Goal: Task Accomplishment & Management: Manage account settings

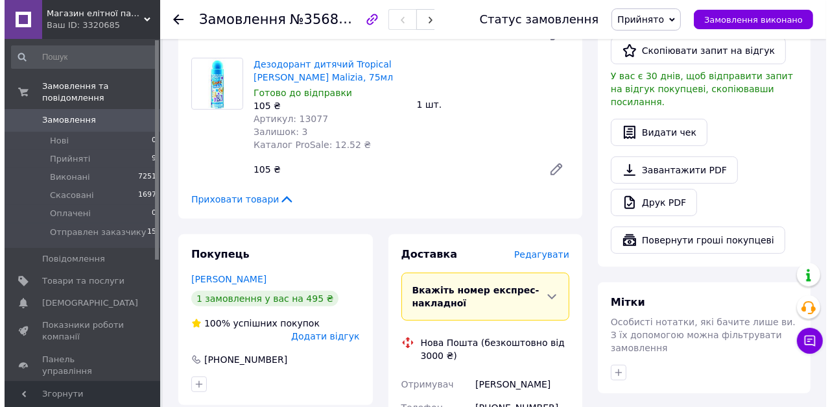
scroll to position [571, 0]
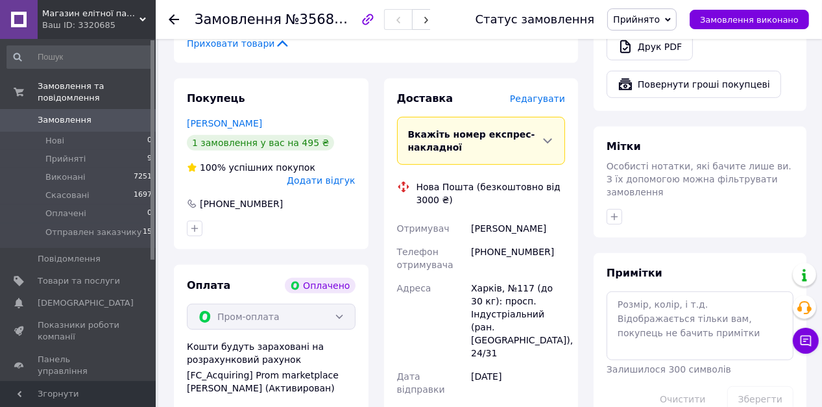
click at [537, 101] on span "Редагувати" at bounding box center [537, 98] width 55 height 10
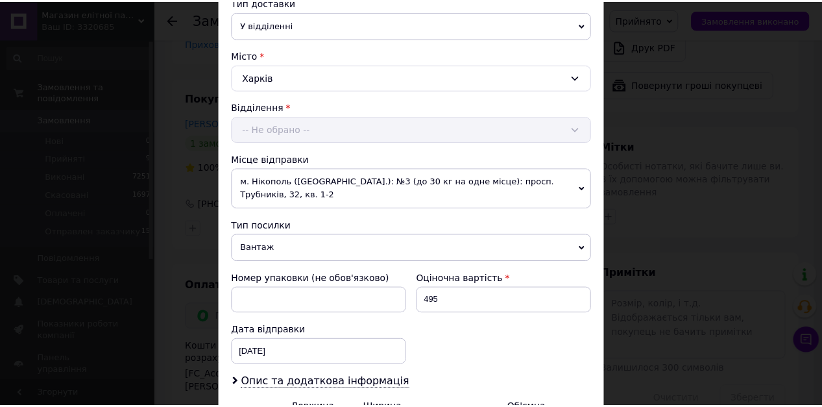
scroll to position [464, 0]
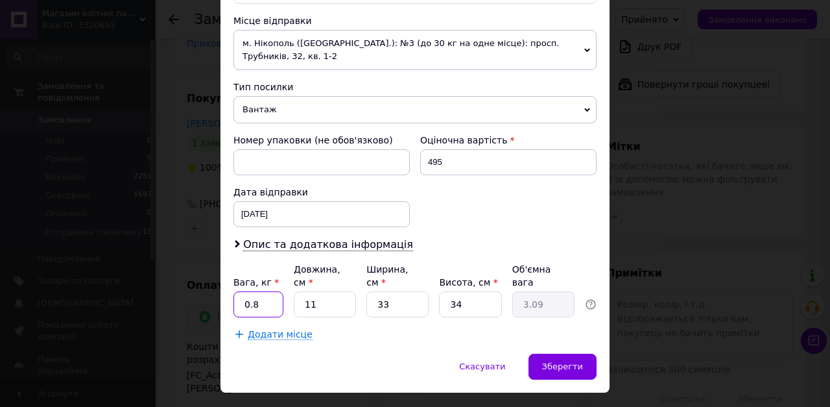
click at [275, 291] on input "0.8" at bounding box center [258, 304] width 50 height 26
type input "1.65"
click at [329, 291] on input "11" at bounding box center [325, 304] width 62 height 26
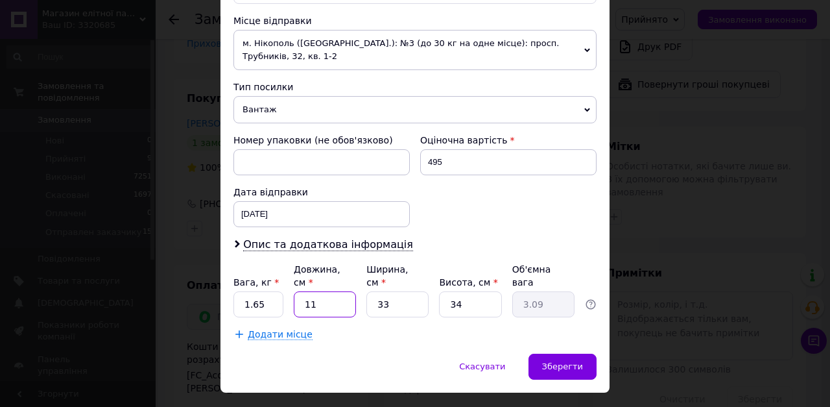
type input "3"
type input "0.84"
type input "37"
type input "10.38"
type input "37"
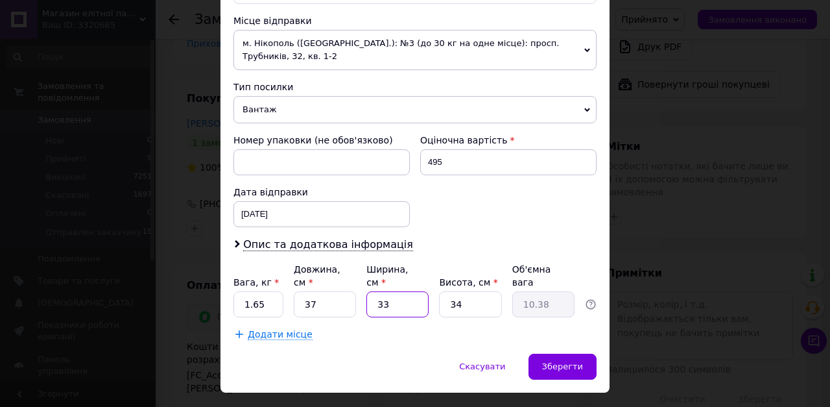
click at [410, 291] on input "33" at bounding box center [397, 304] width 62 height 26
type input "2"
type input "0.63"
type input "25"
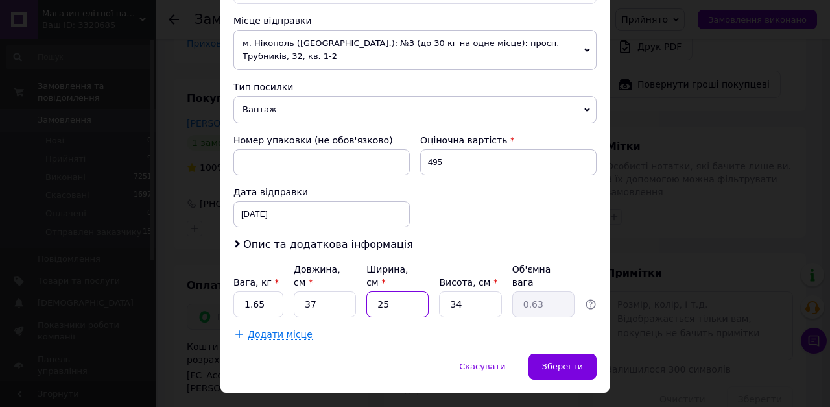
type input "7.86"
type input "25"
click at [459, 291] on input "34" at bounding box center [470, 304] width 62 height 26
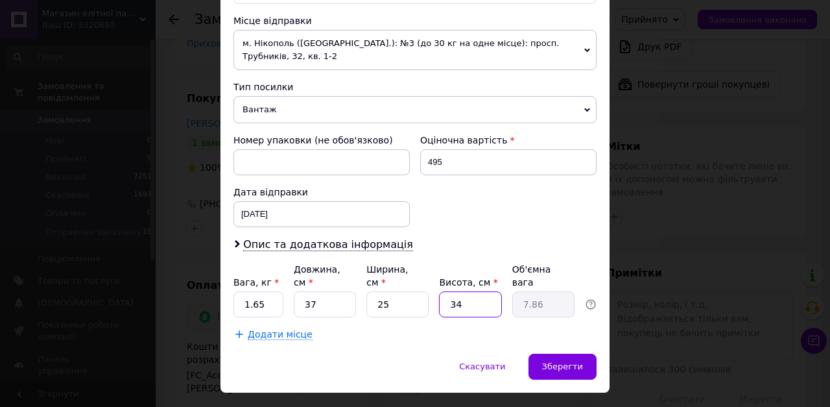
type input "1"
type input "0.23"
type input "11"
type input "2.54"
type input "11"
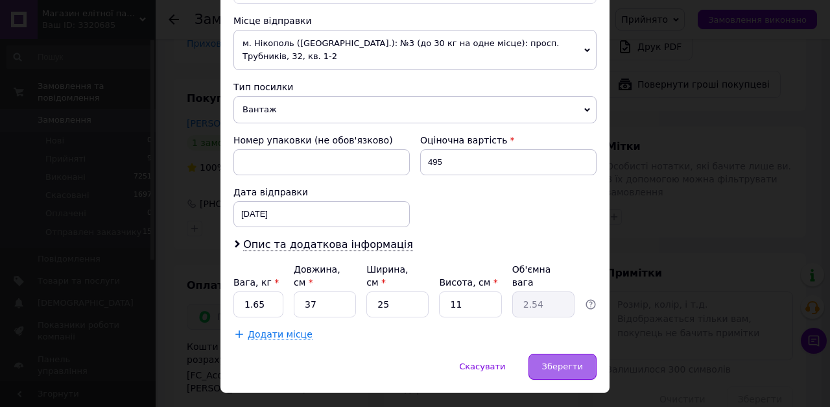
click at [561, 353] on div "Зберегти" at bounding box center [563, 366] width 68 height 26
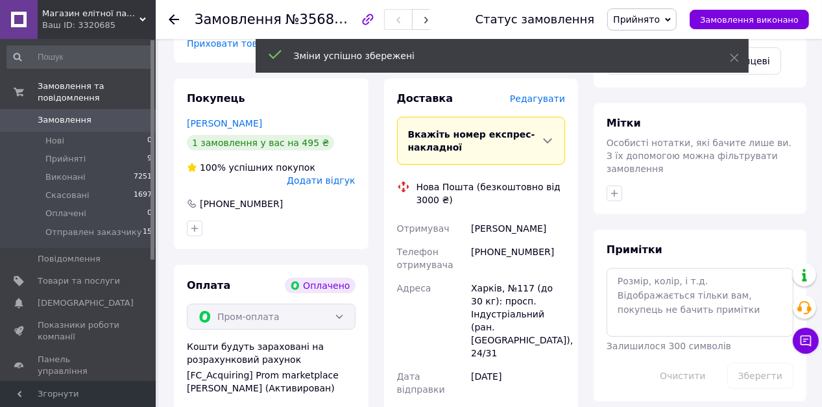
scroll to position [778, 0]
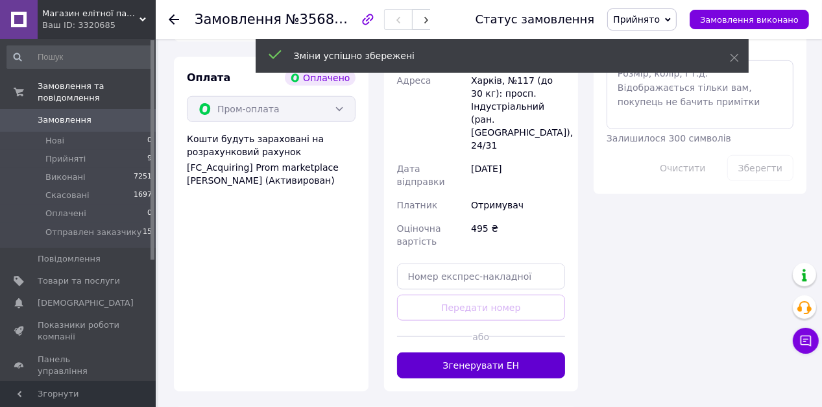
click at [510, 352] on button "Згенерувати ЕН" at bounding box center [481, 365] width 169 height 26
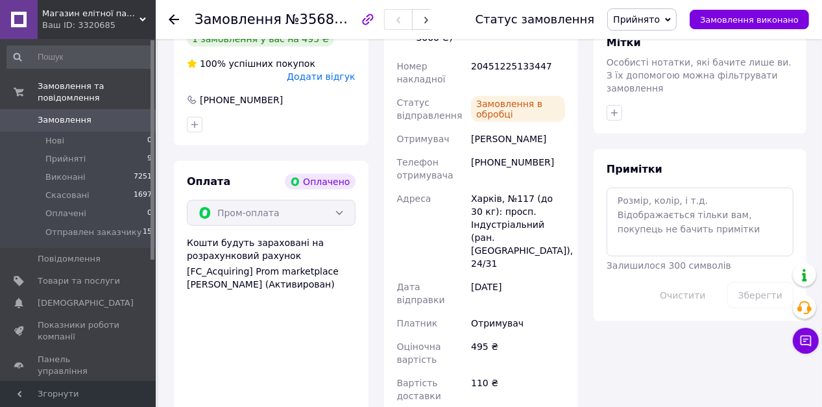
scroll to position [623, 0]
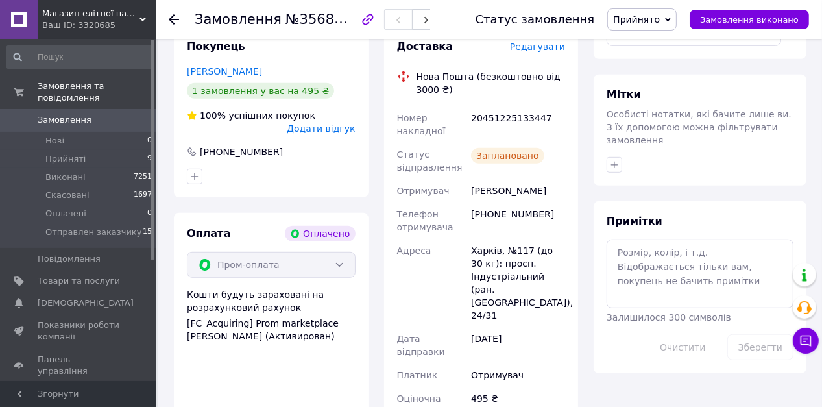
click at [498, 119] on div "20451225133447" at bounding box center [517, 124] width 99 height 36
click at [497, 119] on div "20451225133447" at bounding box center [517, 124] width 99 height 36
copy div "20451225133447"
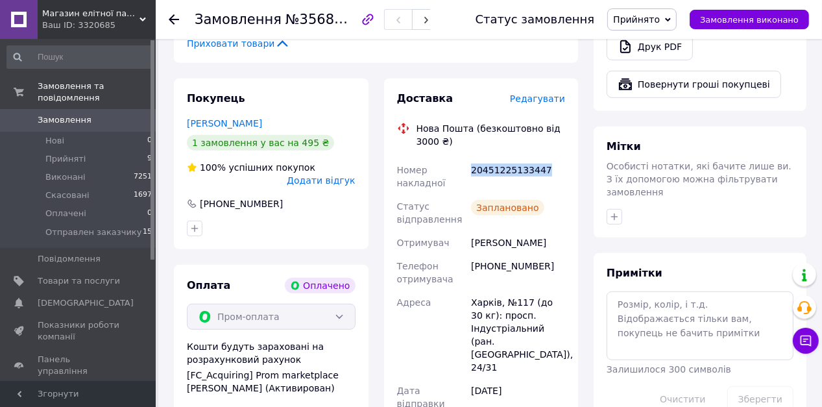
scroll to position [259, 0]
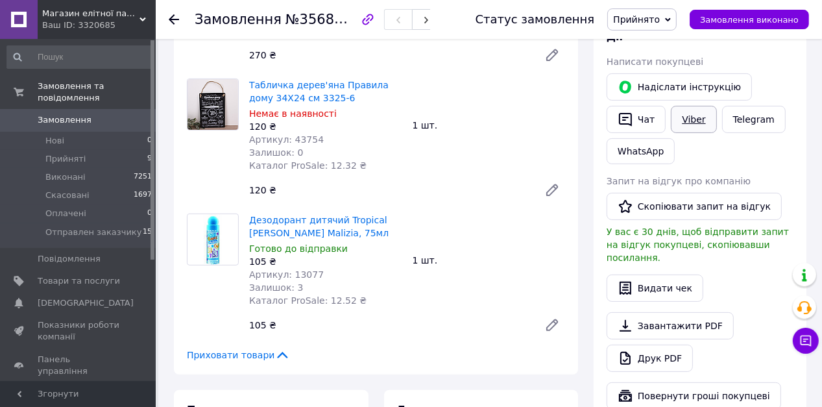
click at [687, 126] on link "Viber" at bounding box center [693, 119] width 45 height 27
click at [492, 269] on div "1 шт." at bounding box center [488, 260] width 163 height 18
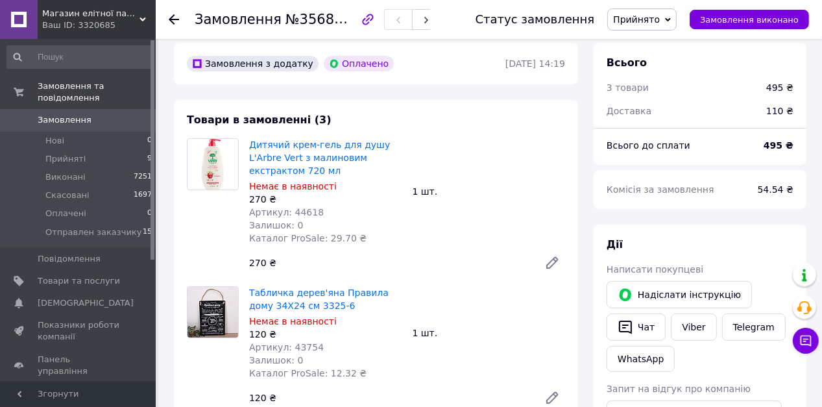
scroll to position [0, 0]
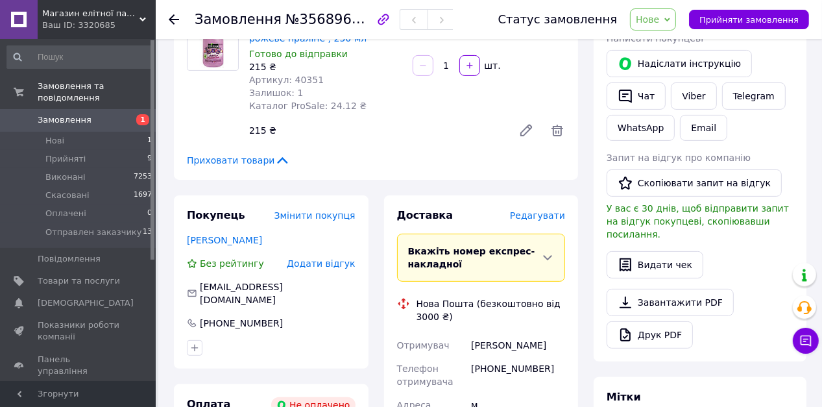
scroll to position [110, 0]
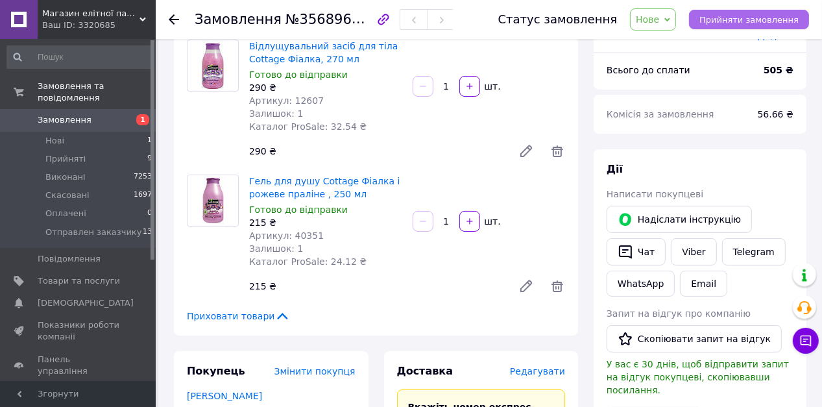
click at [745, 13] on button "Прийняти замовлення" at bounding box center [749, 19] width 120 height 19
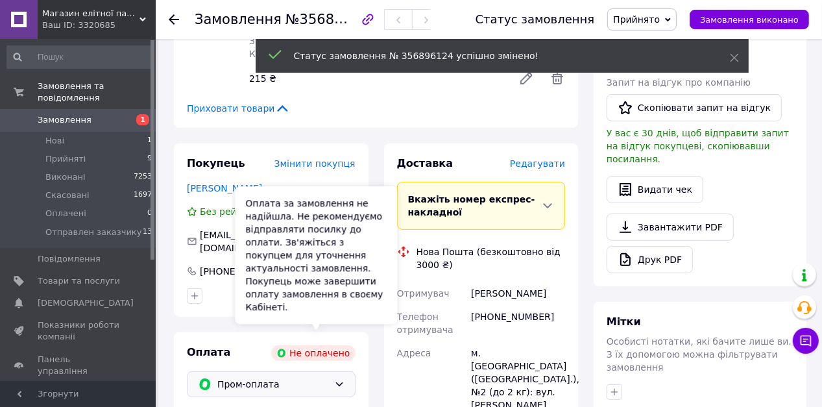
scroll to position [422, 0]
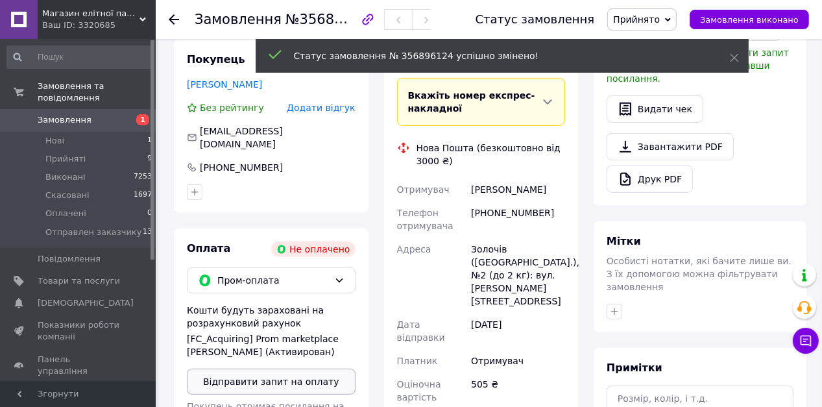
click at [311, 382] on button "Відправити запит на оплату" at bounding box center [271, 381] width 169 height 26
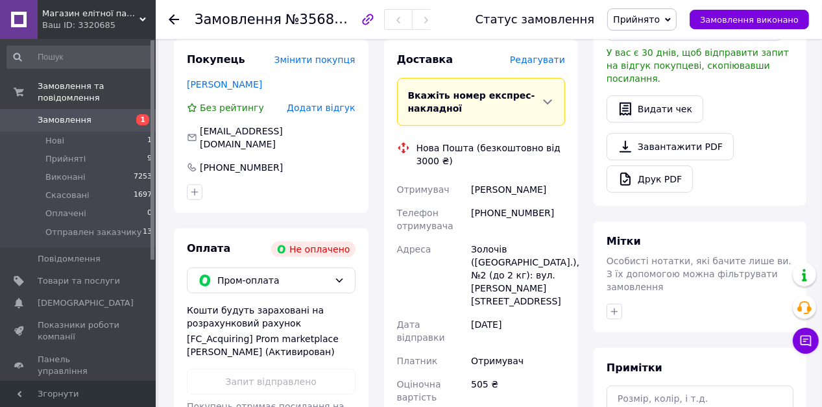
scroll to position [110, 0]
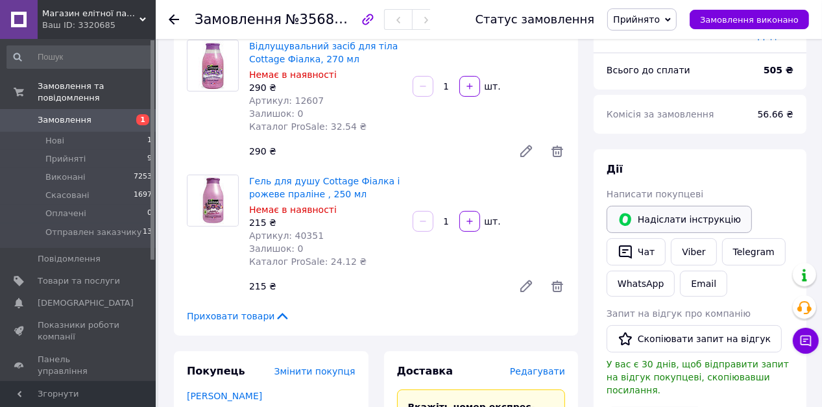
click at [689, 206] on button "Надіслати інструкцію" at bounding box center [678, 219] width 145 height 27
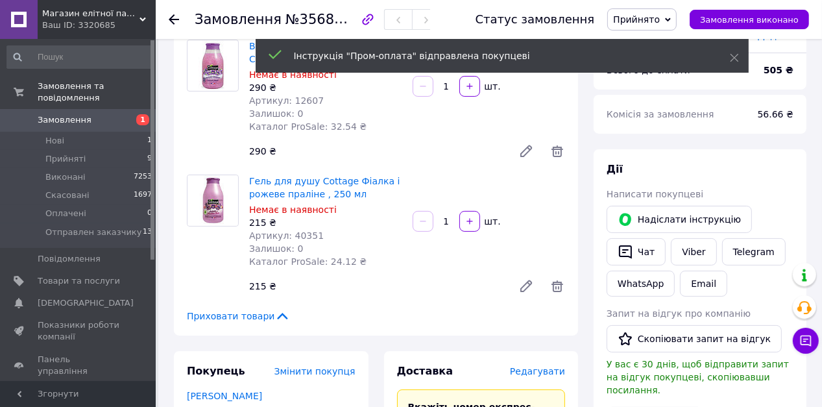
scroll to position [0, 0]
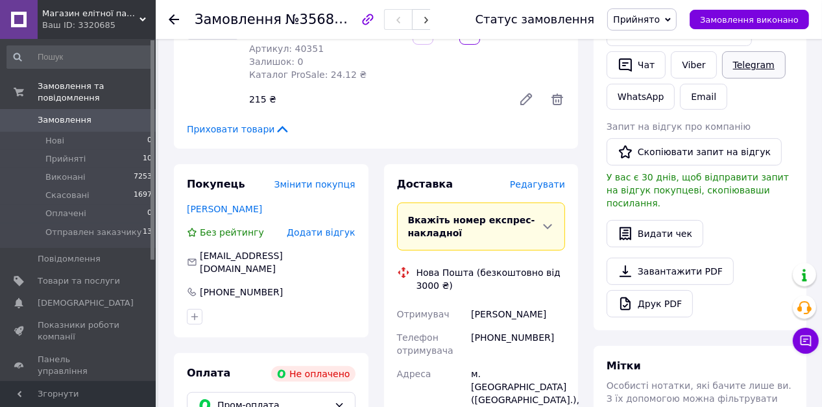
scroll to position [193, 0]
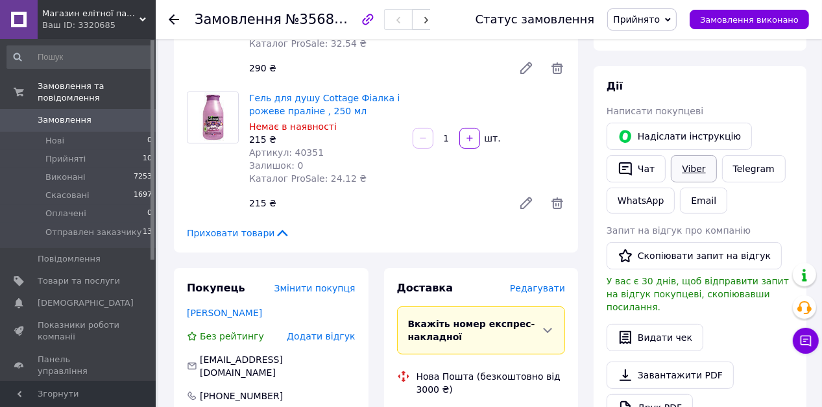
click at [696, 169] on link "Viber" at bounding box center [693, 168] width 45 height 27
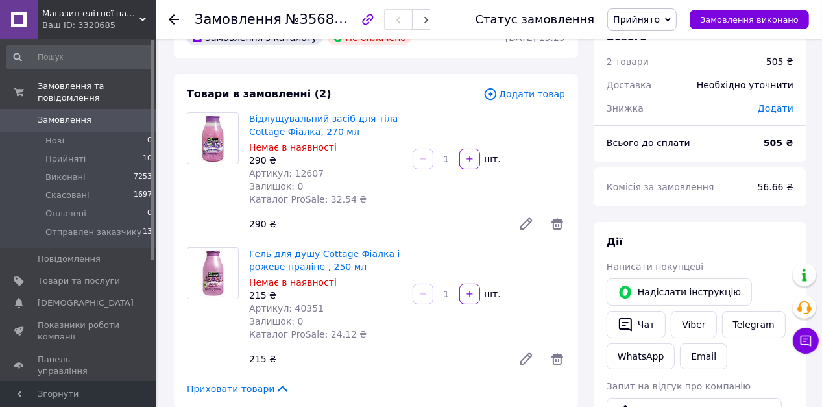
scroll to position [0, 0]
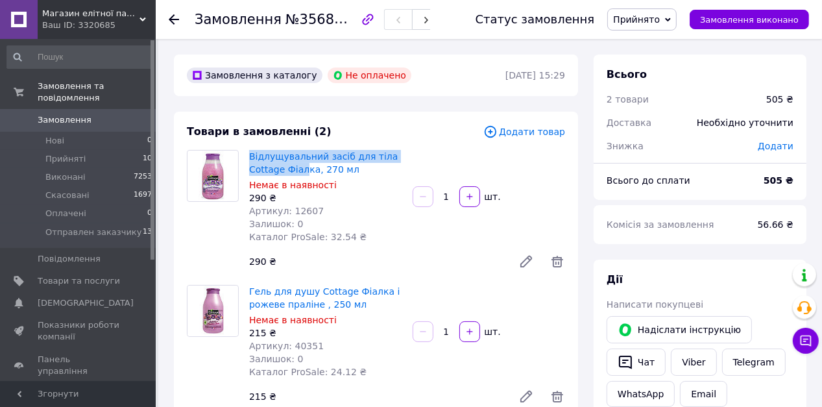
drag, startPoint x: 246, startPoint y: 151, endPoint x: 271, endPoint y: 237, distance: 89.1
click at [302, 171] on div "Відлущувальний засіб для тіла Cottage Фіалка, 270 мл Немає в наявності 290 ₴ Ар…" at bounding box center [325, 196] width 163 height 99
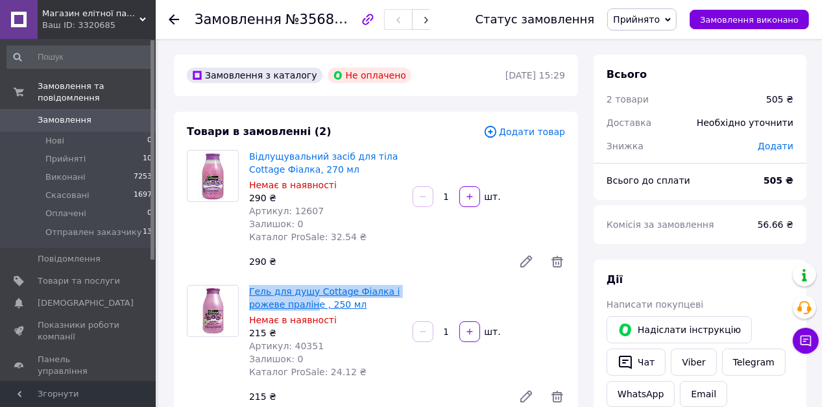
drag, startPoint x: 247, startPoint y: 289, endPoint x: 315, endPoint y: 300, distance: 68.2
click at [315, 300] on div "Гель для душу Cottage Фіалка і рожеве праліне , 250 мл Немає в наявності 215 ₴ …" at bounding box center [325, 331] width 163 height 99
copy link "Гель для душу Cottage Фіалка і рожеве праліне"
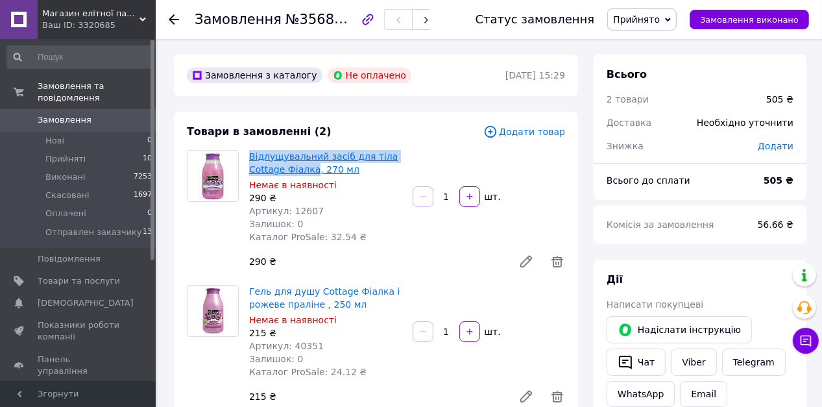
drag, startPoint x: 245, startPoint y: 153, endPoint x: 312, endPoint y: 169, distance: 69.2
click at [312, 169] on div "Відлущувальний засіб для тіла Cottage Фіалка, 270 мл Немає в наявності 290 ₴ Ар…" at bounding box center [325, 196] width 163 height 99
copy link "Відлущувальний засіб для тіла Cottage Фіалка"
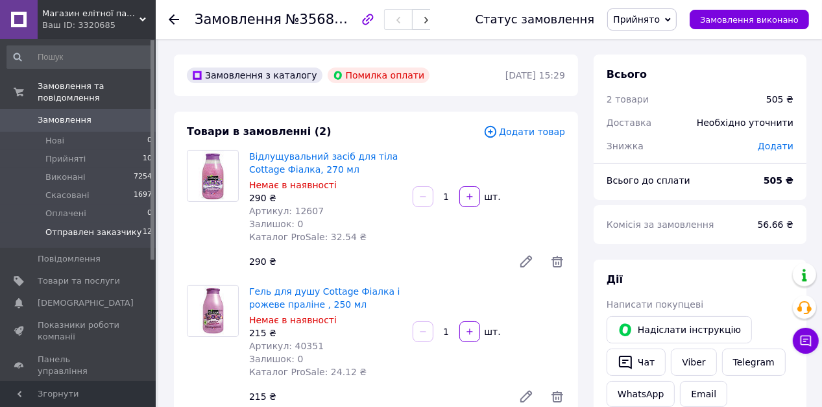
click at [113, 226] on span "Отправлен заказчику" at bounding box center [93, 232] width 96 height 12
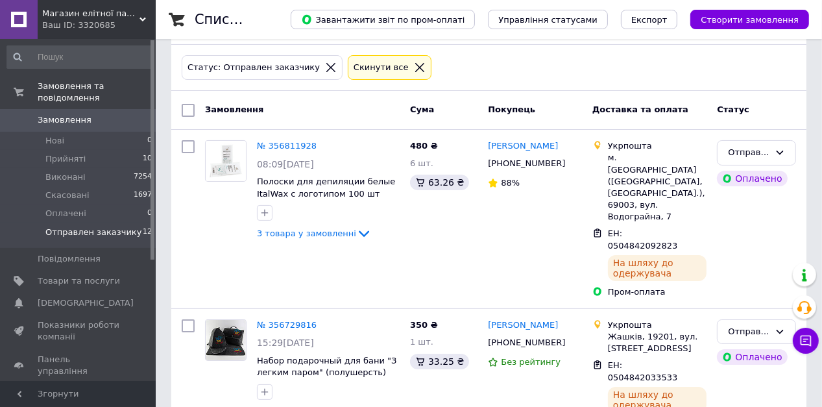
scroll to position [5, 0]
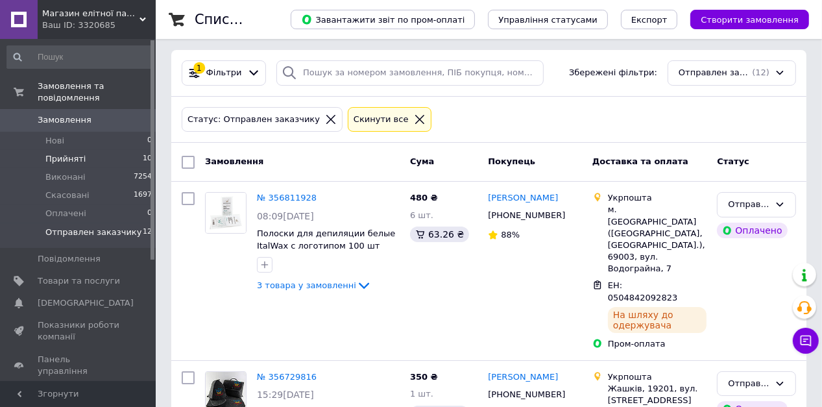
click at [101, 150] on li "Прийняті 10" at bounding box center [80, 159] width 160 height 18
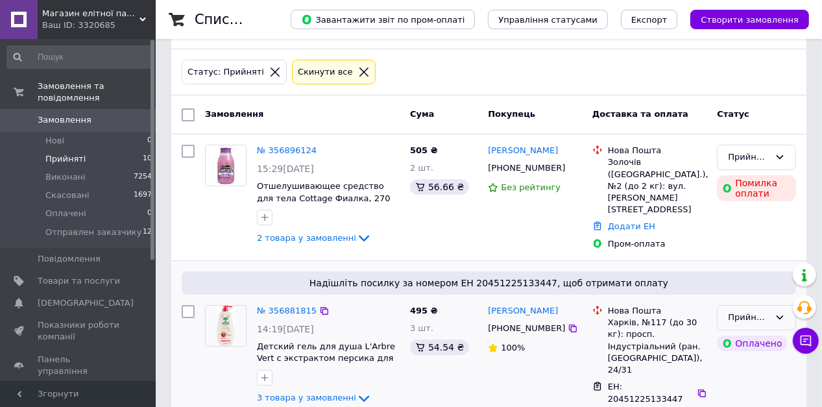
scroll to position [208, 0]
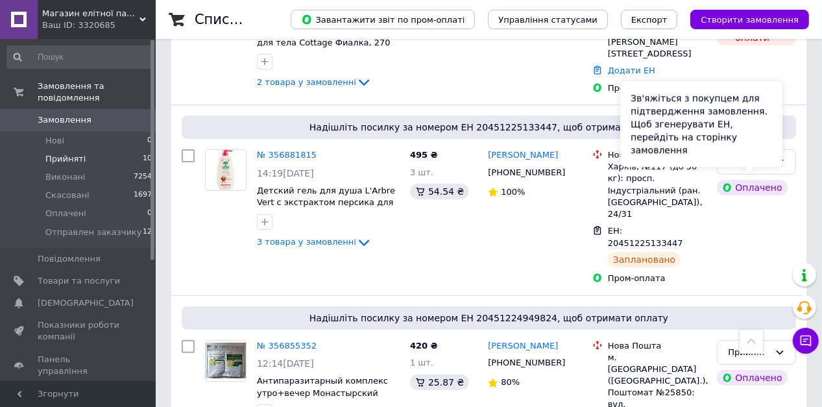
click at [777, 158] on div "Зв'яжіться з покупцем для підтвердження замовлення. Щоб згенерувати ЕН, перейді…" at bounding box center [701, 124] width 162 height 86
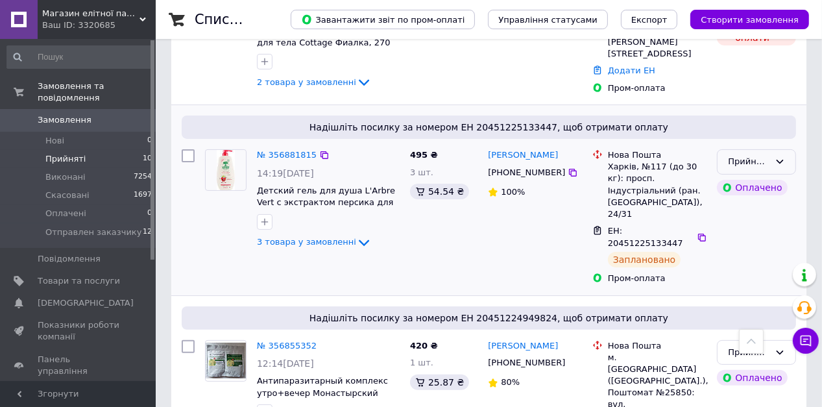
click at [785, 157] on div "Прийнято" at bounding box center [756, 161] width 79 height 25
click at [741, 260] on li "Отправлен заказчику" at bounding box center [756, 266] width 78 height 37
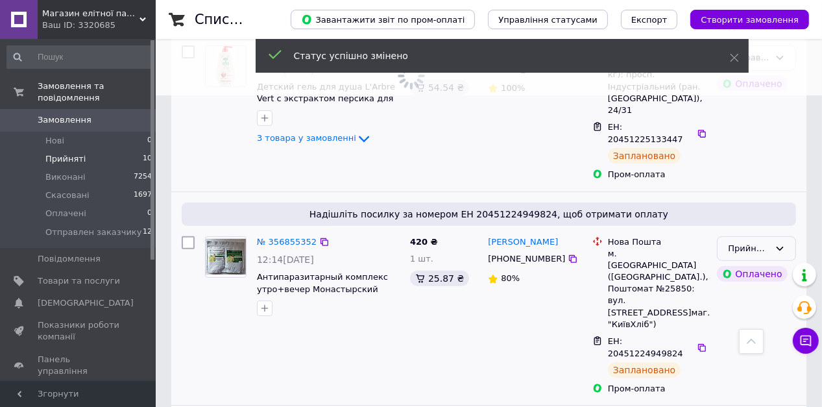
scroll to position [363, 0]
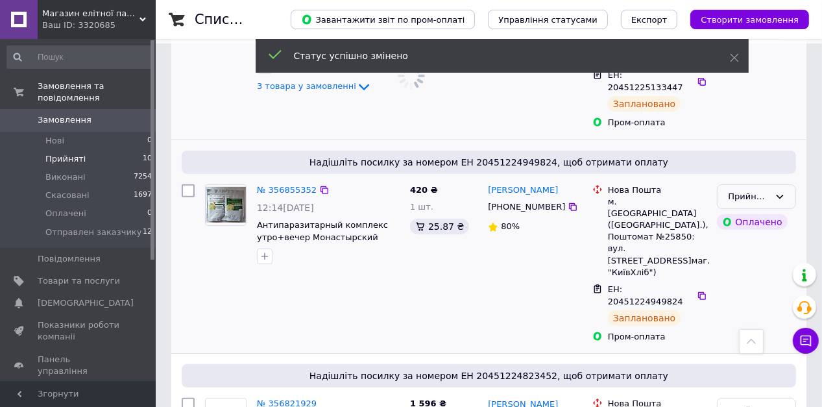
click at [783, 184] on div "Прийнято" at bounding box center [756, 196] width 79 height 25
click at [755, 283] on li "Отправлен заказчику" at bounding box center [756, 301] width 78 height 37
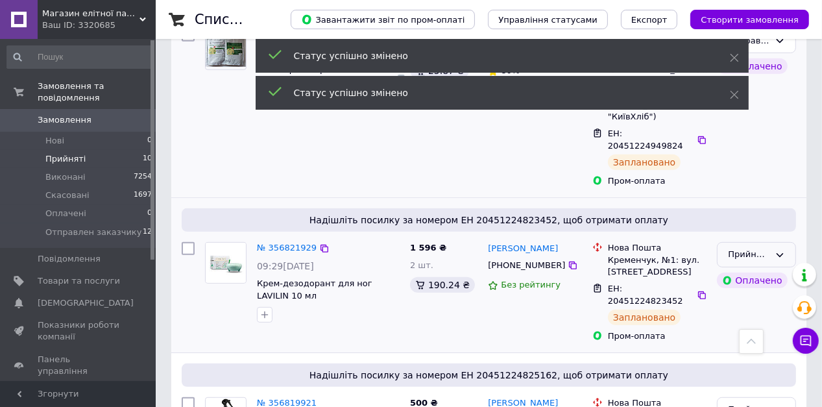
click at [794, 242] on div "Прийнято" at bounding box center [756, 254] width 79 height 25
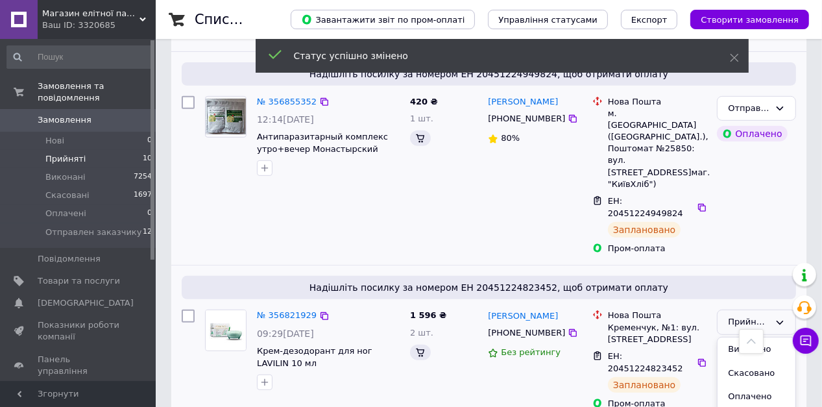
scroll to position [519, 0]
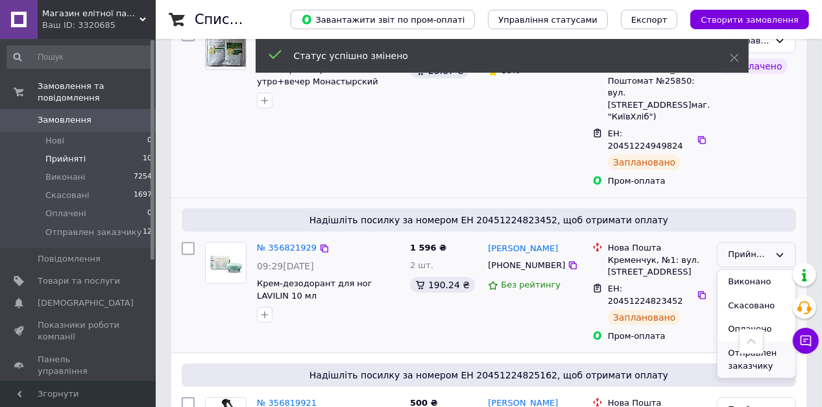
click at [741, 341] on li "Отправлен заказчику" at bounding box center [756, 359] width 78 height 37
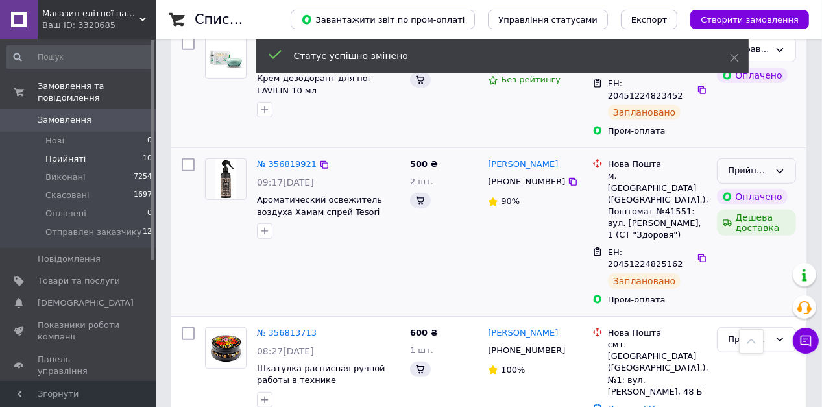
click at [776, 176] on icon at bounding box center [779, 171] width 10 height 10
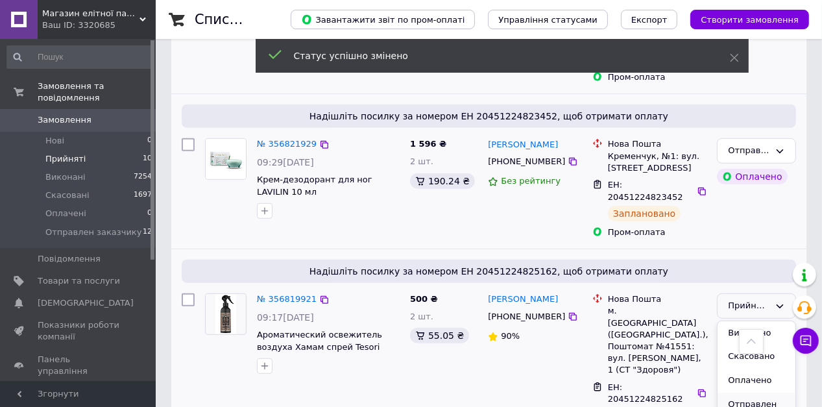
click at [741, 392] on li "Отправлен заказчику" at bounding box center [756, 410] width 78 height 37
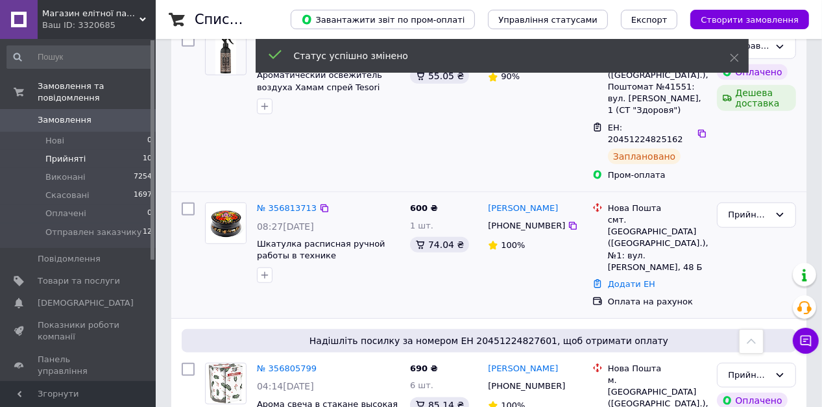
scroll to position [986, 0]
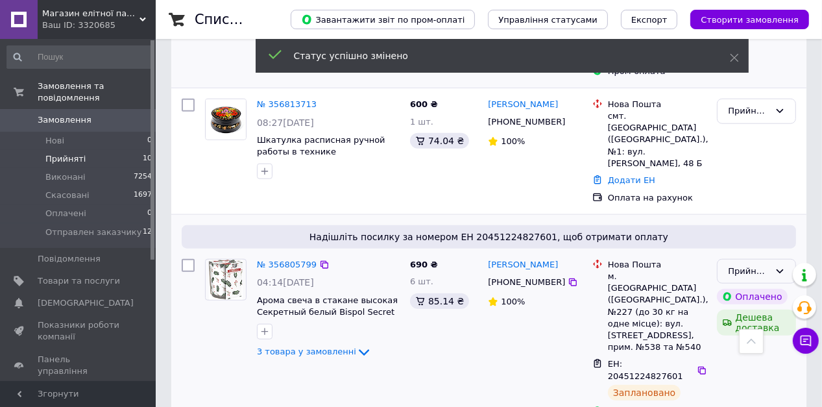
click at [787, 259] on div "Прийнято" at bounding box center [756, 271] width 79 height 25
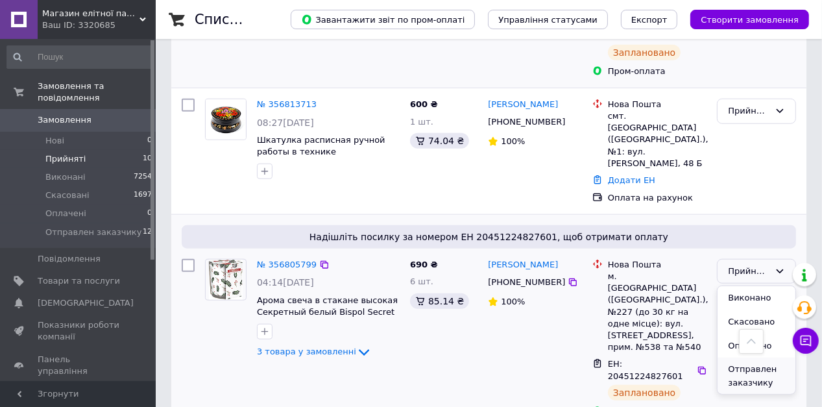
click at [758, 357] on li "Отправлен заказчику" at bounding box center [756, 375] width 78 height 37
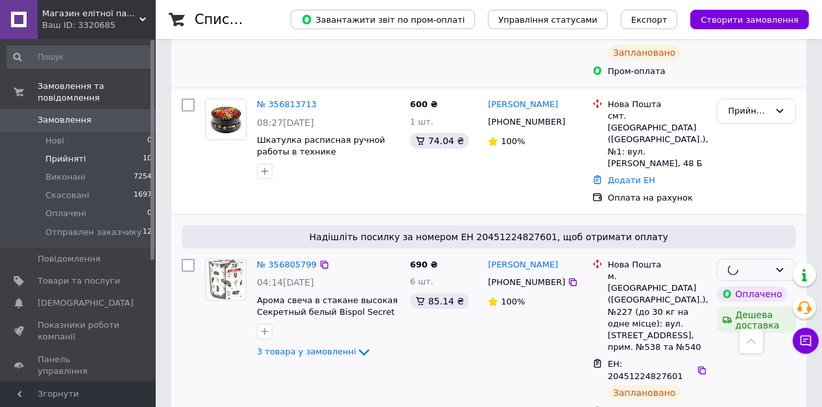
scroll to position [1090, 0]
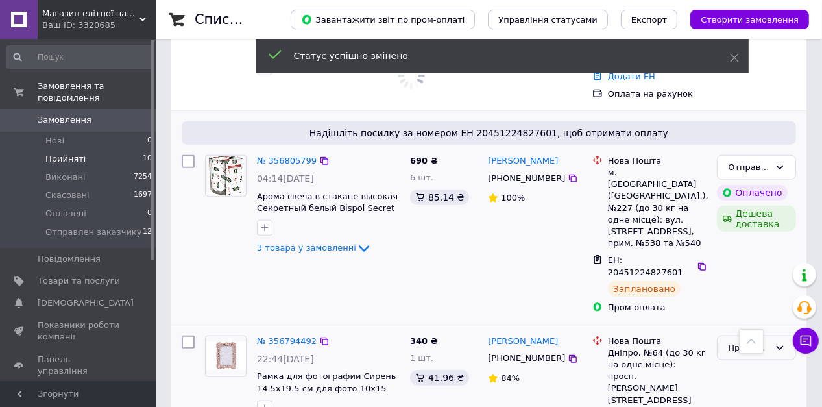
click at [793, 335] on div "Прийнято" at bounding box center [756, 347] width 79 height 25
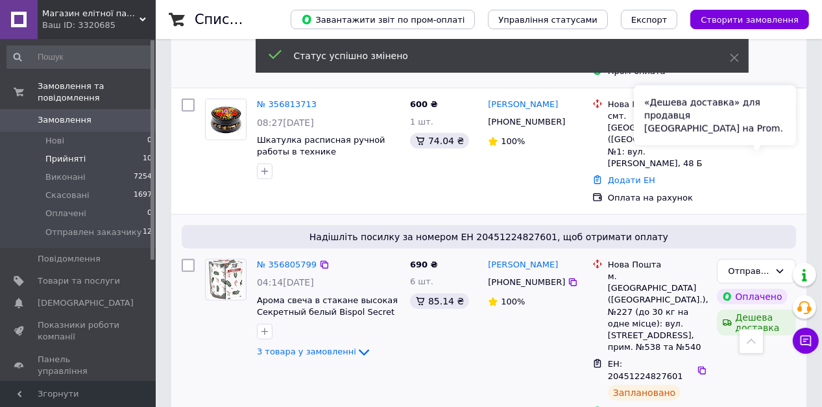
scroll to position [1141, 0]
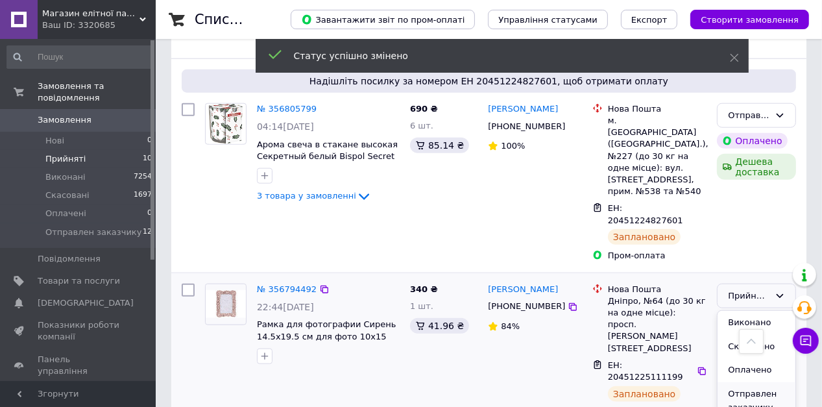
click at [754, 382] on li "Отправлен заказчику" at bounding box center [756, 400] width 78 height 37
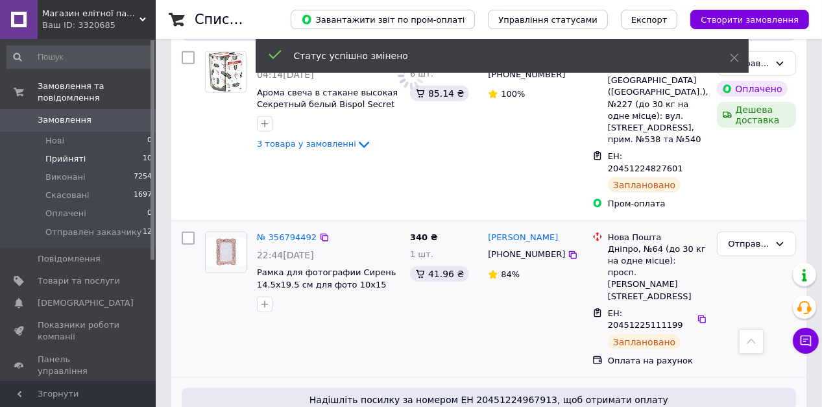
scroll to position [1245, 0]
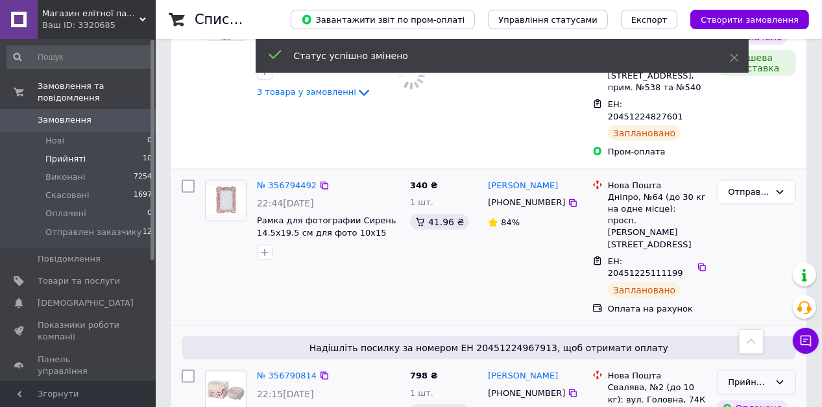
click at [787, 370] on div "Прийнято" at bounding box center [756, 382] width 79 height 25
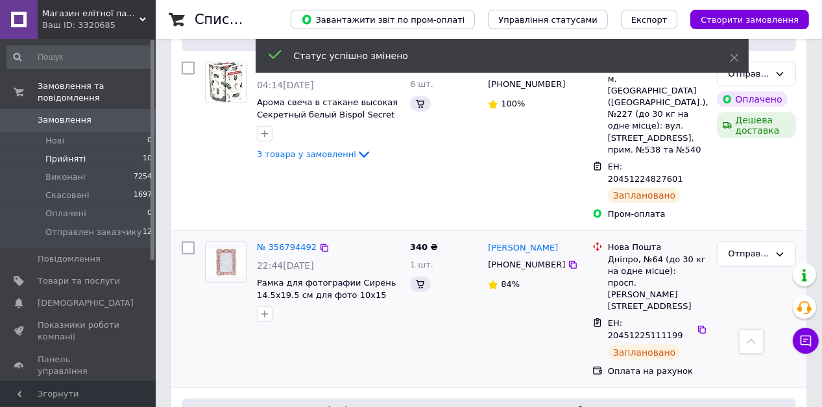
scroll to position [948, 0]
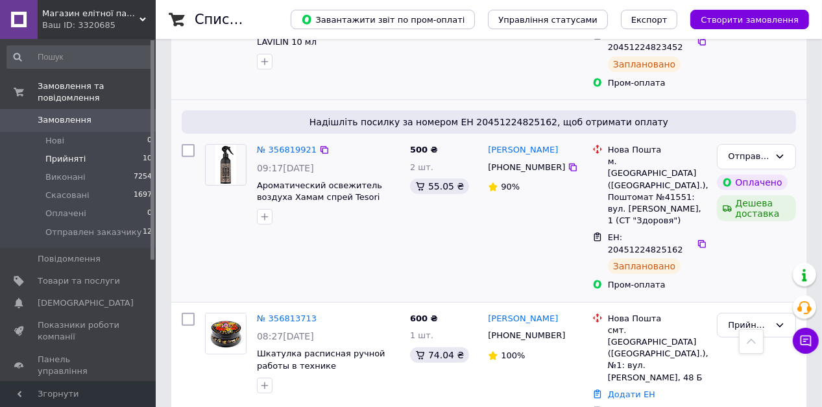
scroll to position [264, 0]
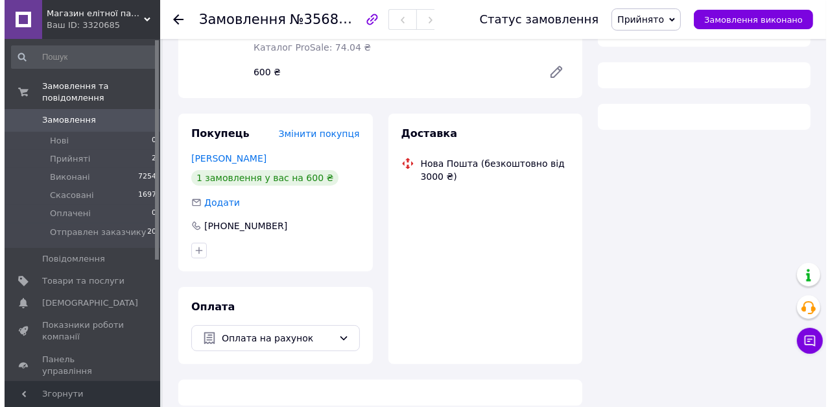
scroll to position [264, 0]
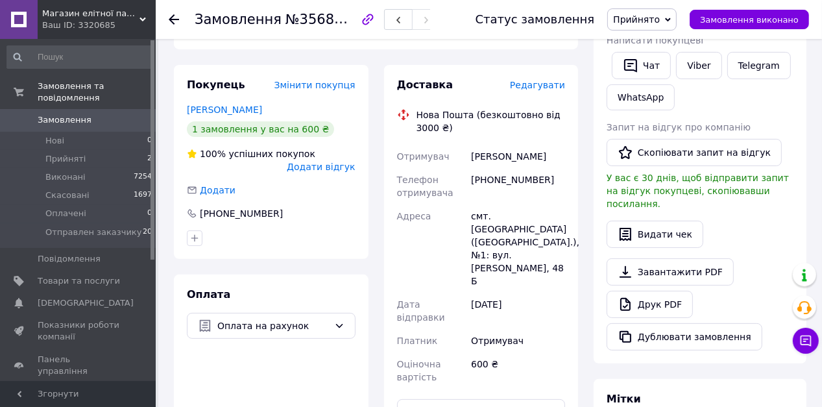
click at [549, 80] on span "Редагувати" at bounding box center [537, 85] width 55 height 10
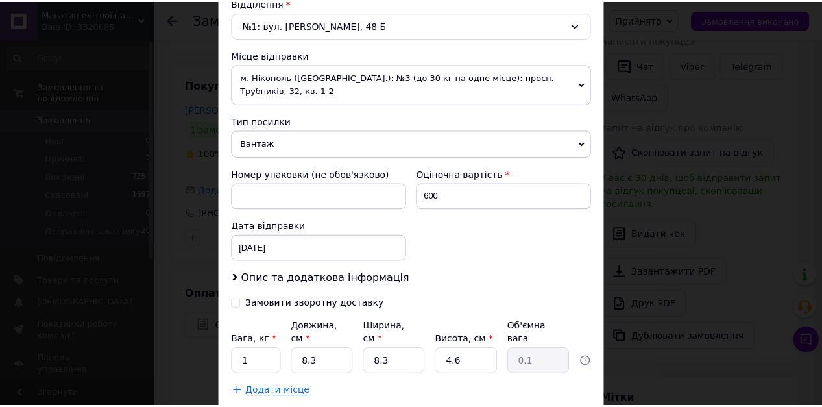
scroll to position [487, 0]
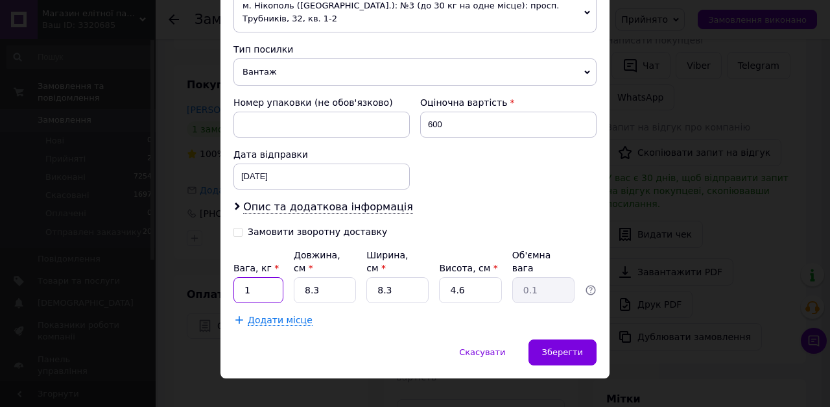
click at [270, 277] on input "1" at bounding box center [258, 290] width 50 height 26
click at [245, 277] on input "015" at bounding box center [258, 290] width 50 height 26
click at [246, 277] on input "015" at bounding box center [258, 290] width 50 height 26
type input "0.15"
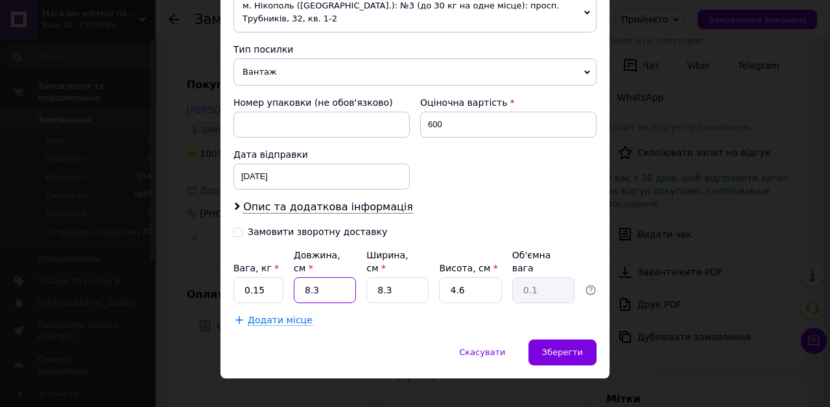
click at [306, 278] on input "8.3" at bounding box center [325, 290] width 62 height 26
type input "12"
type input "0.11"
type input "12"
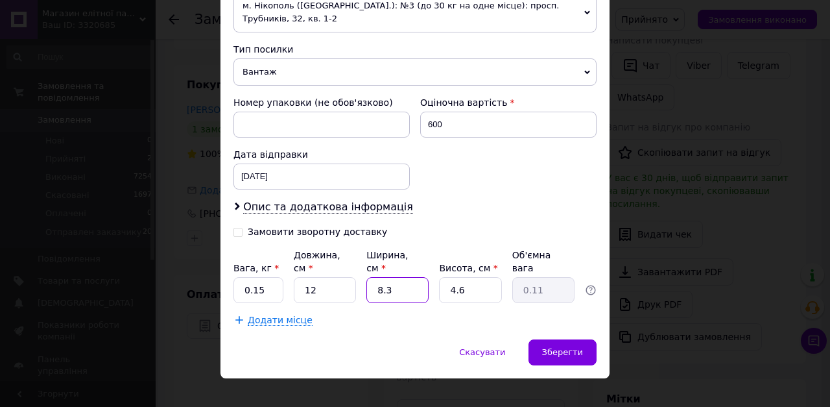
click at [378, 277] on input "8.3" at bounding box center [397, 290] width 62 height 26
type input "1"
type input "0.1"
type input "10"
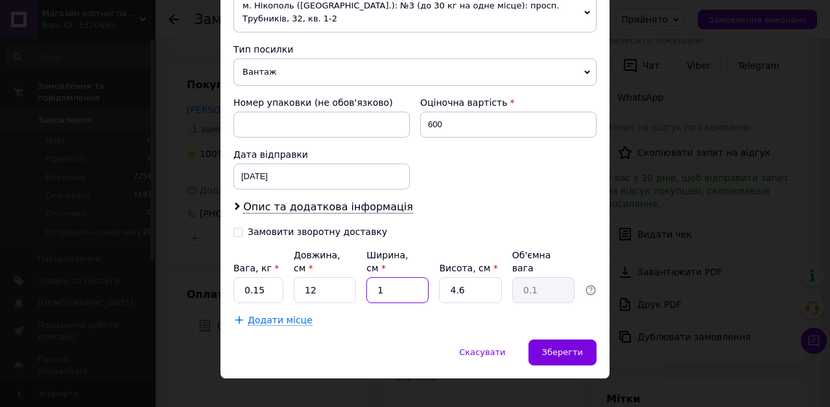
type input "0.14"
type input "10"
drag, startPoint x: 455, startPoint y: 272, endPoint x: 394, endPoint y: 266, distance: 60.7
click at [394, 266] on div "Вага, кг * 0.15 Довжина, см * 12 Ширина, см * 10 Висота, см * 4.6 Об'ємна вага …" at bounding box center [414, 275] width 363 height 54
type input "6"
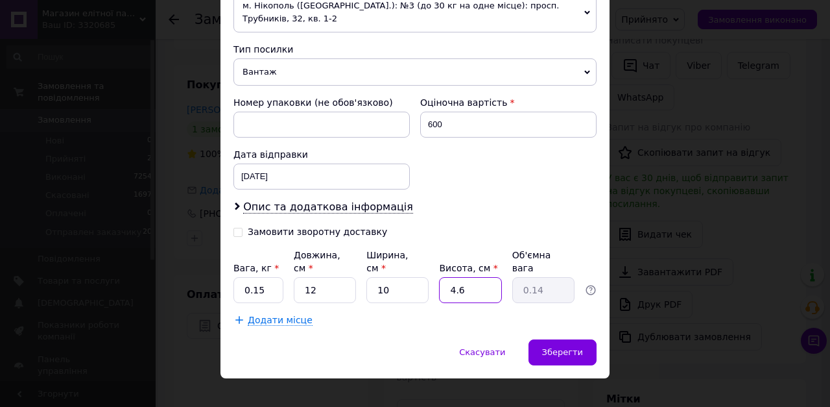
type input "0.18"
type input "6"
click at [594, 347] on div "Скасувати   Зберегти" at bounding box center [415, 358] width 389 height 39
click at [593, 339] on div "Зберегти" at bounding box center [563, 352] width 68 height 26
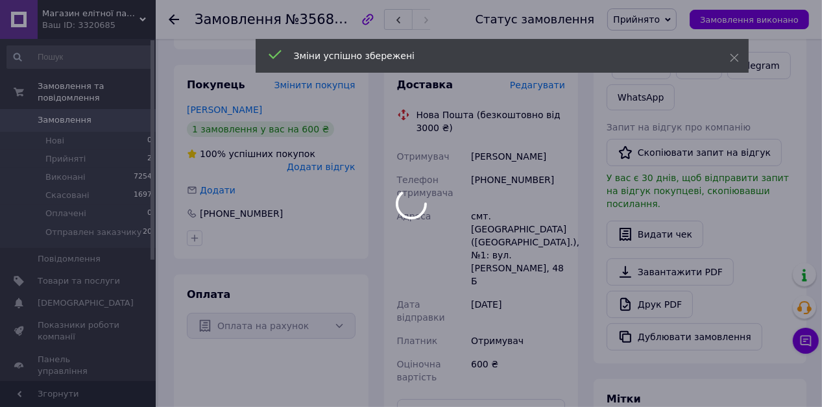
scroll to position [471, 0]
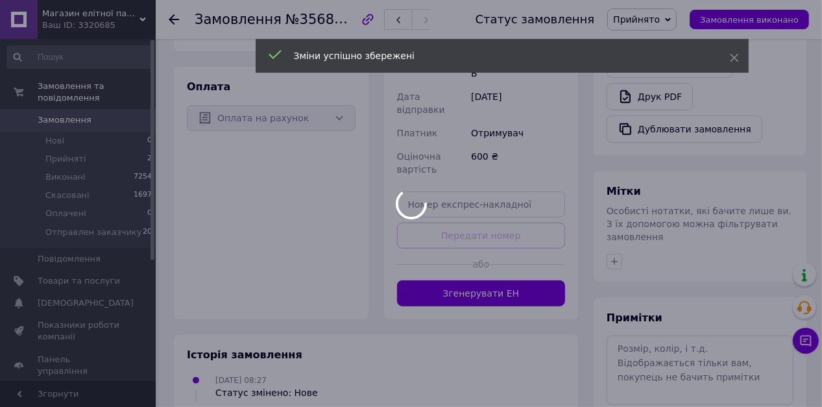
click at [533, 243] on div at bounding box center [411, 203] width 822 height 407
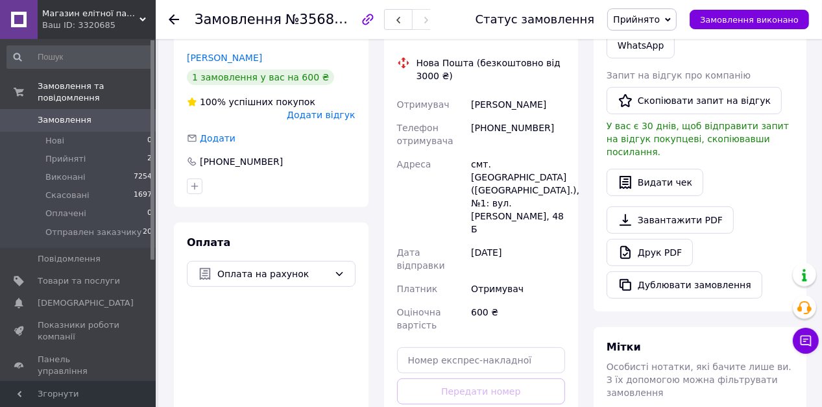
scroll to position [368, 0]
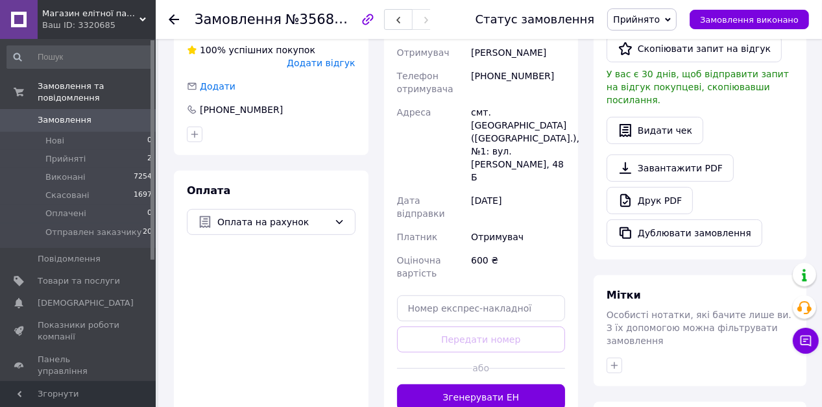
click at [509, 384] on button "Згенерувати ЕН" at bounding box center [481, 397] width 169 height 26
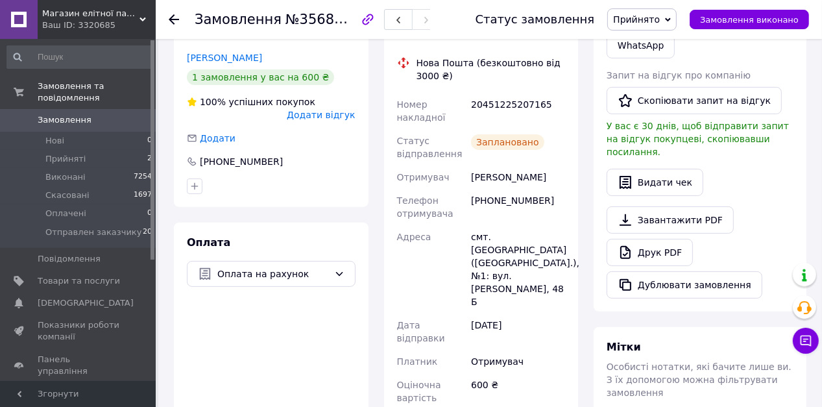
scroll to position [212, 0]
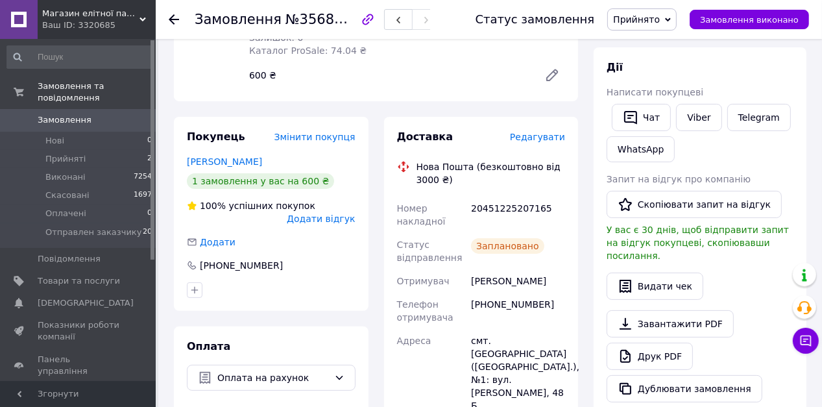
click at [538, 197] on div "20451225207165" at bounding box center [517, 215] width 99 height 36
copy div "20451225207165"
click at [679, 121] on link "Viber" at bounding box center [698, 117] width 45 height 27
click at [117, 150] on li "Прийняті 2" at bounding box center [80, 159] width 160 height 18
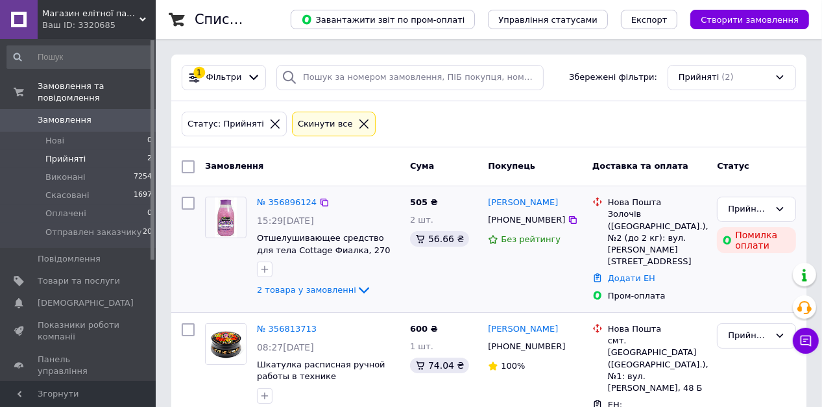
scroll to position [37, 0]
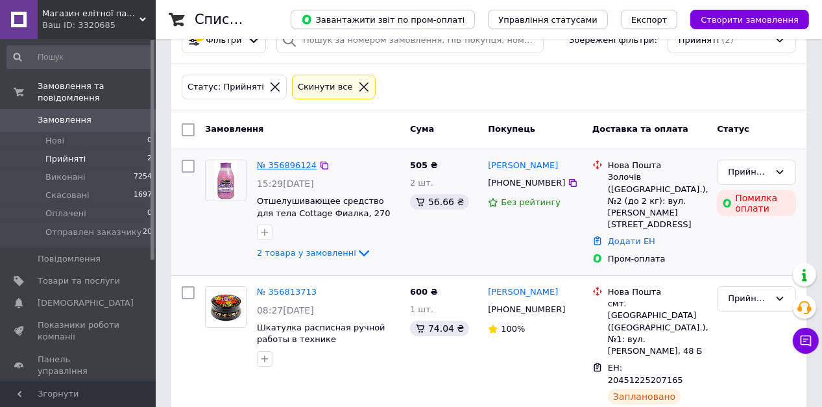
click at [304, 163] on link "№ 356896124" at bounding box center [287, 165] width 60 height 10
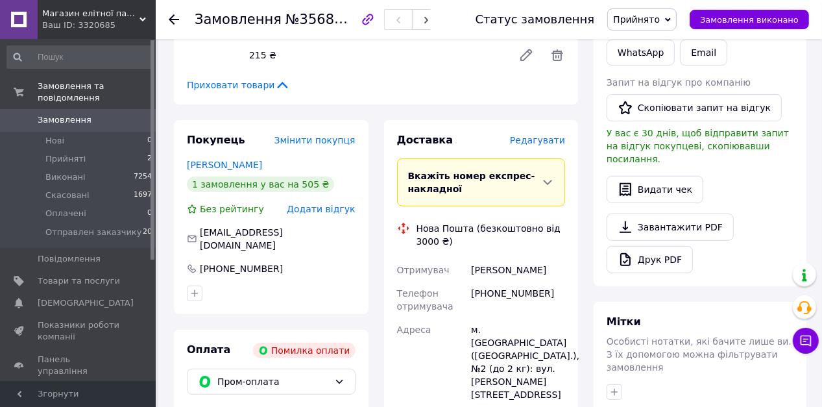
scroll to position [134, 0]
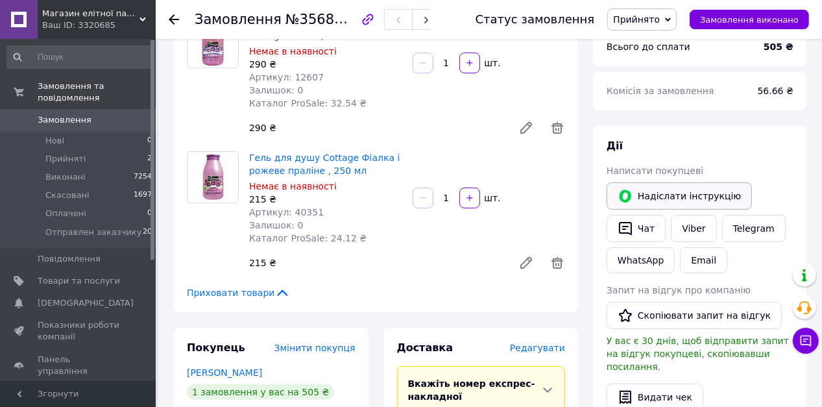
click at [676, 189] on button "Надіслати інструкцію" at bounding box center [678, 195] width 145 height 27
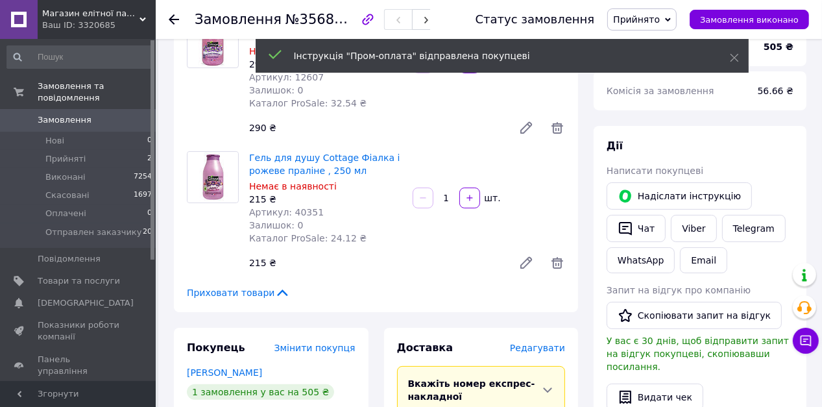
scroll to position [0, 0]
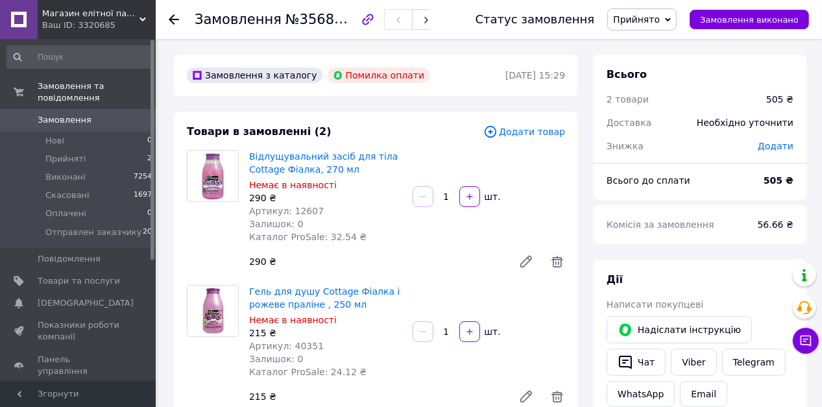
click at [475, 264] on div "290 ₴" at bounding box center [376, 261] width 264 height 18
click at [111, 150] on li "Прийняті 2" at bounding box center [80, 159] width 160 height 18
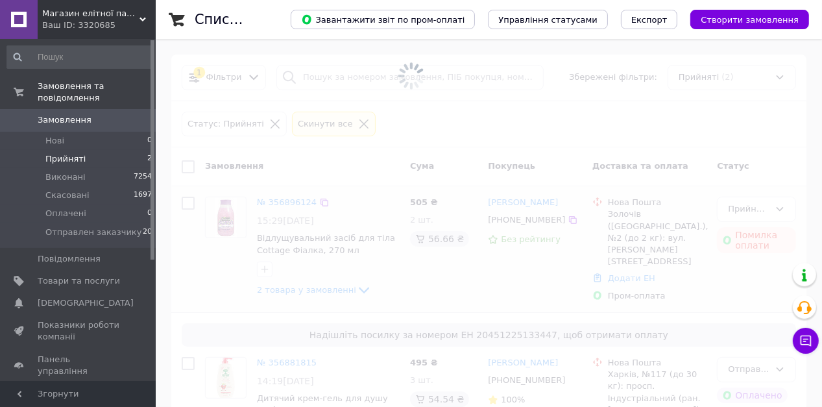
scroll to position [37, 0]
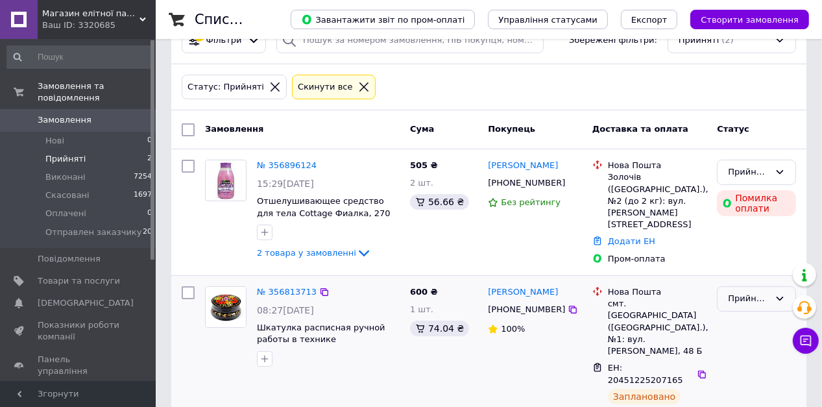
click at [740, 294] on div "Прийнято" at bounding box center [749, 299] width 42 height 14
click at [742, 397] on li "Отправлен заказчику" at bounding box center [756, 403] width 78 height 37
